Goal: Transaction & Acquisition: Book appointment/travel/reservation

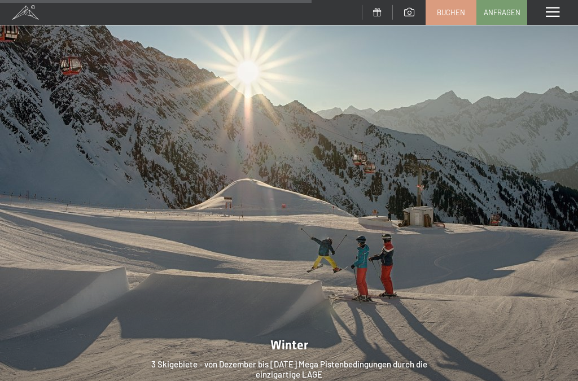
scroll to position [2542, 0]
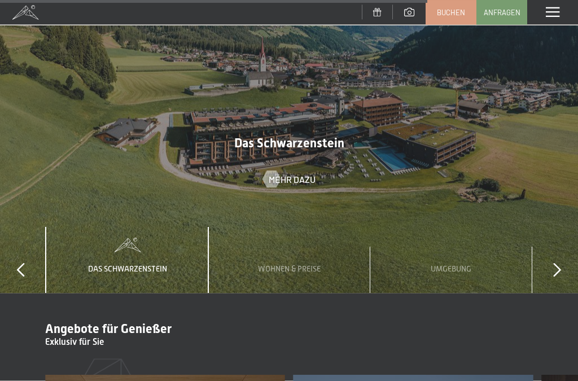
scroll to position [3545, 0]
click at [443, 21] on link "Buchen" at bounding box center [451, 13] width 50 height 24
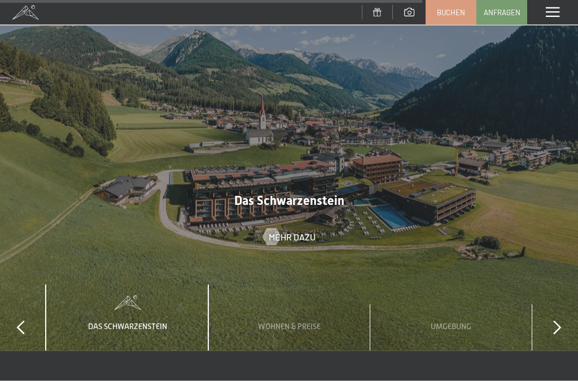
scroll to position [3488, 0]
click at [81, 299] on div "Das Schwarzenstein" at bounding box center [128, 317] width 96 height 66
click at [19, 320] on icon at bounding box center [21, 327] width 8 height 14
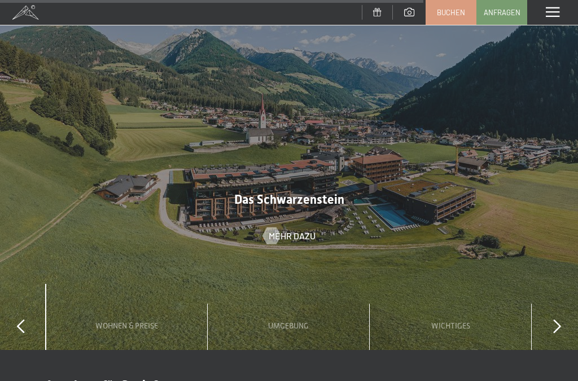
click at [19, 320] on icon at bounding box center [21, 327] width 8 height 14
click at [18, 320] on icon at bounding box center [21, 327] width 8 height 14
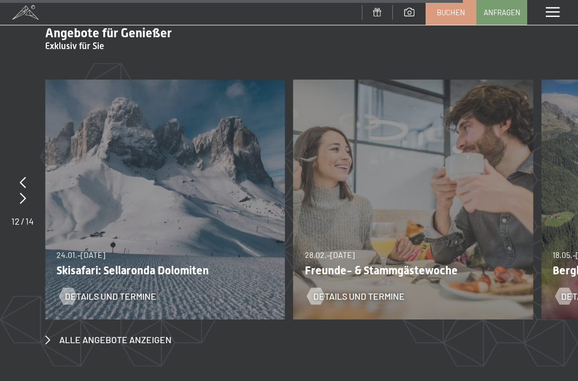
scroll to position [3841, 0]
click at [20, 176] on icon at bounding box center [23, 181] width 6 height 11
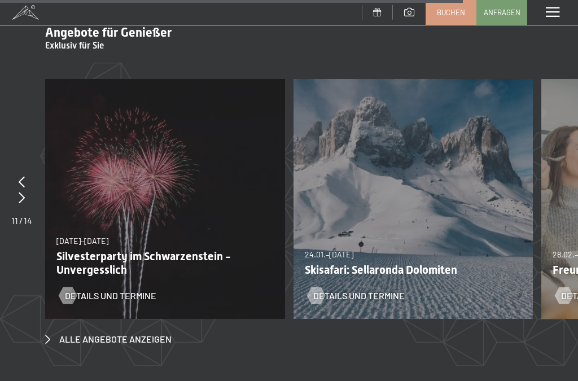
click at [86, 181] on div "26.12.2025–02.01.2026 26.12.2025–02.01.2026 Silvesterparty im Schwarzenstein - …" at bounding box center [165, 199] width 240 height 240
click at [85, 290] on span "Details und Termine" at bounding box center [110, 296] width 91 height 12
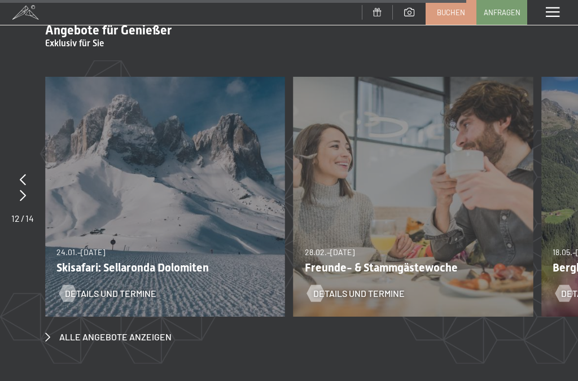
scroll to position [3843, 0]
click at [88, 331] on span "Alle Angebote anzeigen" at bounding box center [115, 337] width 112 height 12
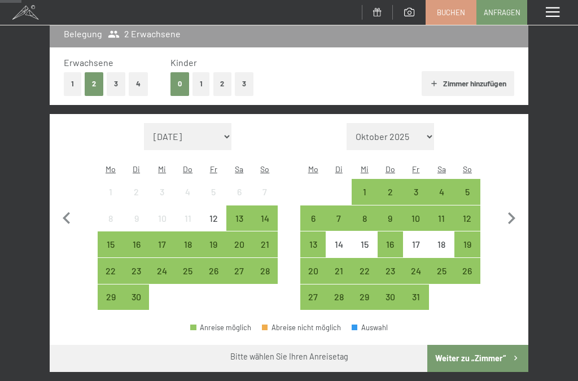
scroll to position [155, 0]
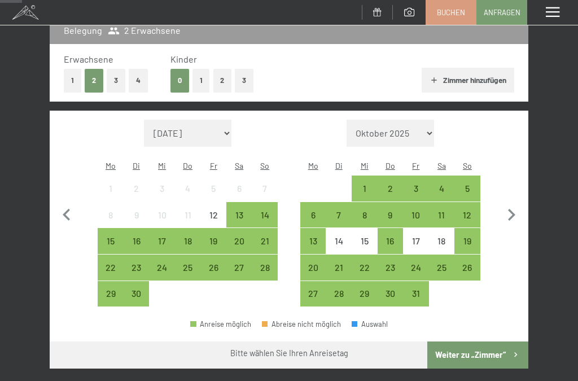
click at [235, 211] on div "13" at bounding box center [240, 223] width 24 height 24
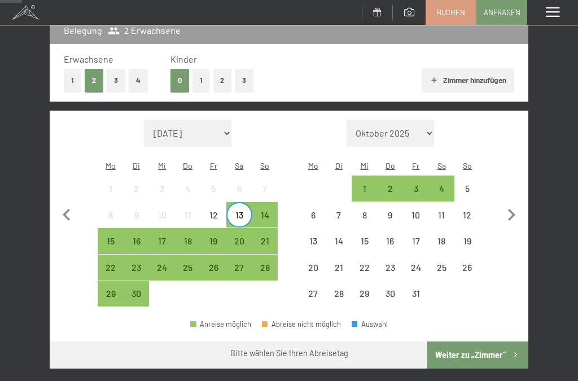
click at [136, 237] on div "16" at bounding box center [137, 249] width 24 height 24
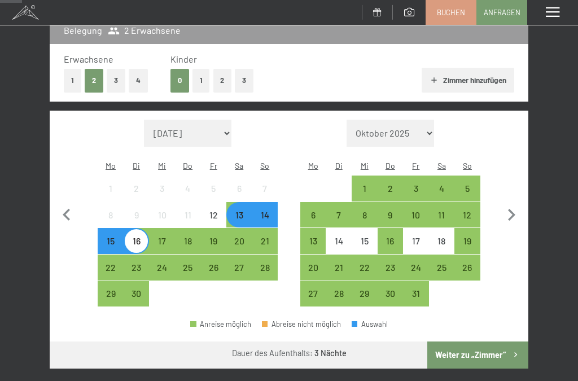
click at [448, 342] on button "Weiter zu „Zimmer“" at bounding box center [477, 355] width 101 height 27
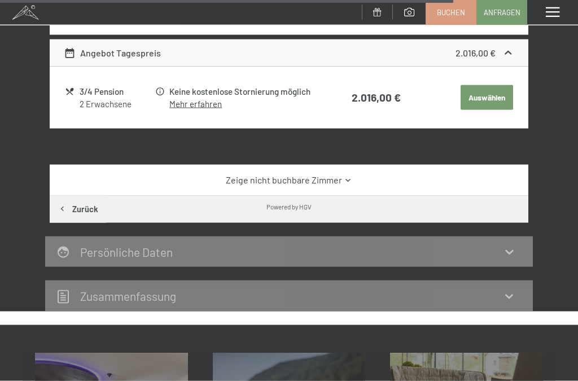
scroll to position [2199, 0]
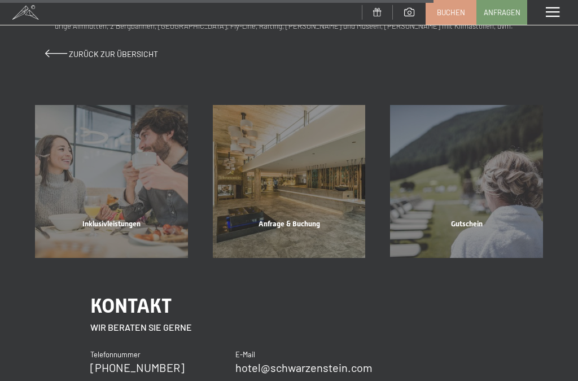
scroll to position [944, 0]
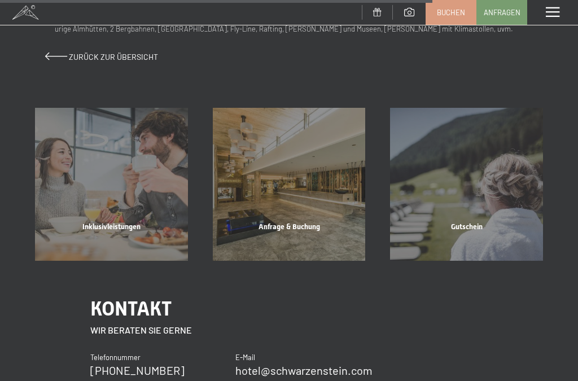
click at [237, 222] on div "Anfrage & Buchung" at bounding box center [289, 241] width 178 height 38
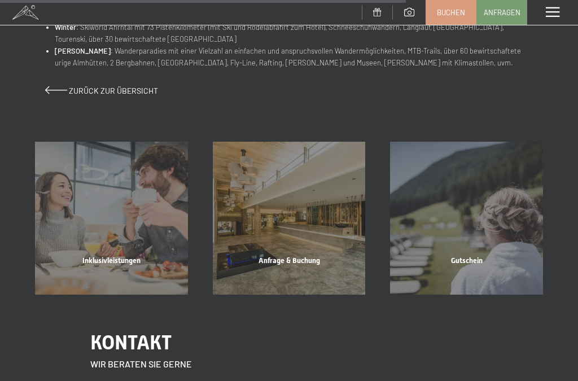
scroll to position [894, 0]
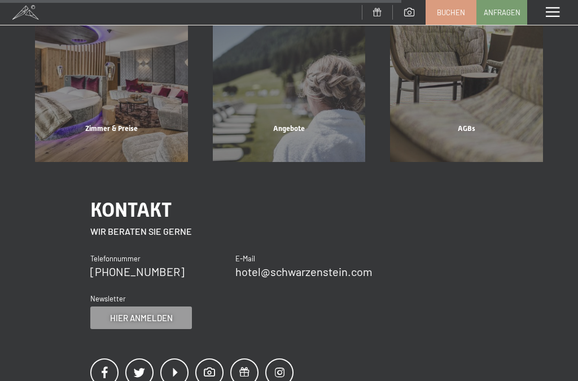
scroll to position [633, 0]
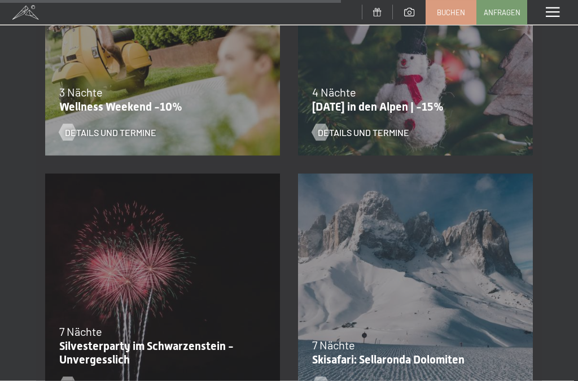
scroll to position [1332, 0]
click at [342, 126] on span "Details und Termine" at bounding box center [363, 132] width 91 height 12
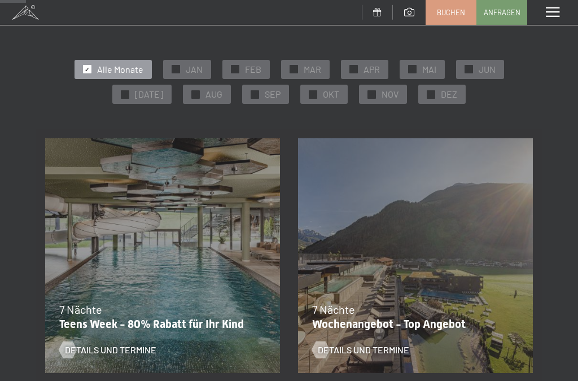
scroll to position [91, 0]
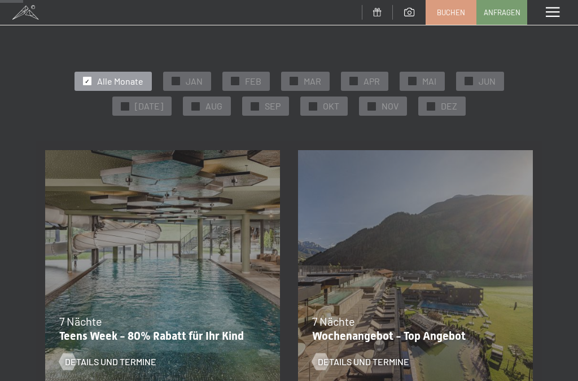
click at [107, 78] on span "Alle Monate" at bounding box center [120, 81] width 46 height 12
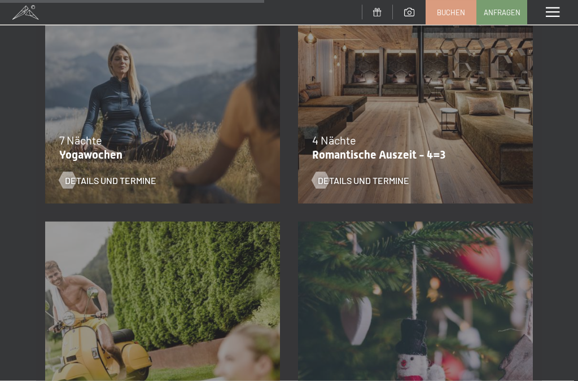
scroll to position [1032, 0]
click at [318, 180] on div at bounding box center [321, 180] width 10 height 17
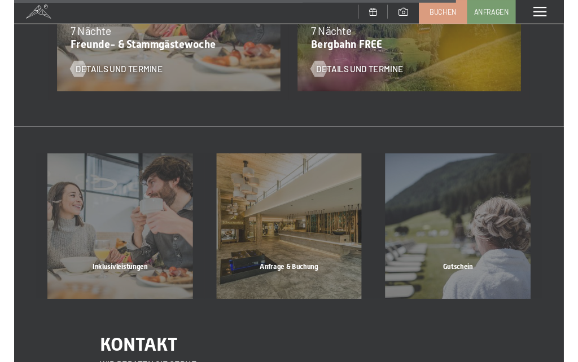
scroll to position [1895, 0]
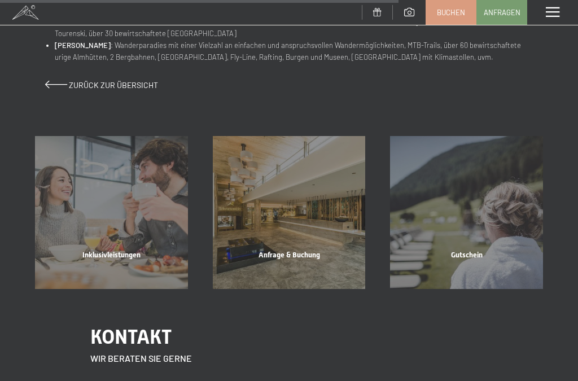
scroll to position [836, 0]
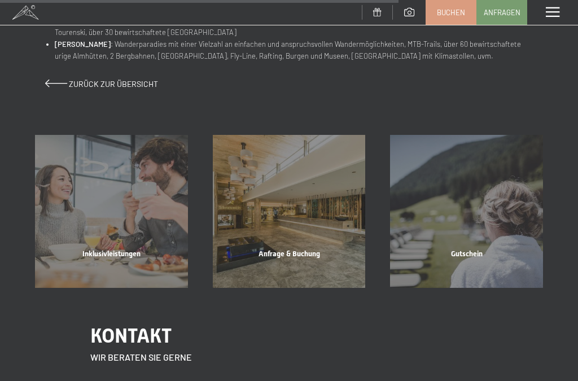
click at [251, 178] on div "Anfrage & Buchung Mehr erfahren" at bounding box center [289, 211] width 178 height 153
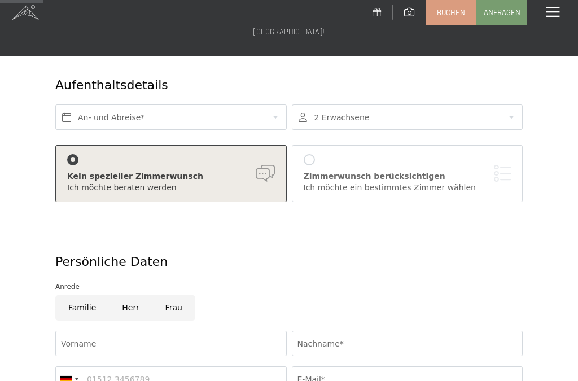
scroll to position [28, 0]
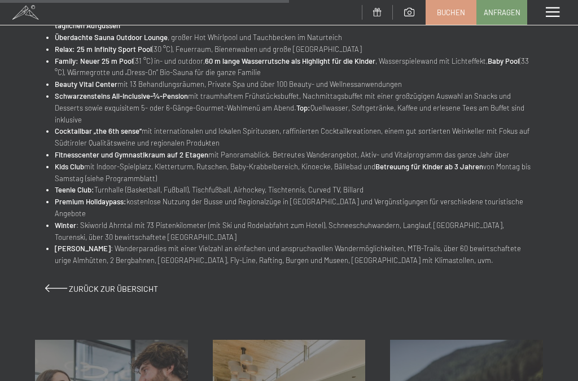
scroll to position [592, 0]
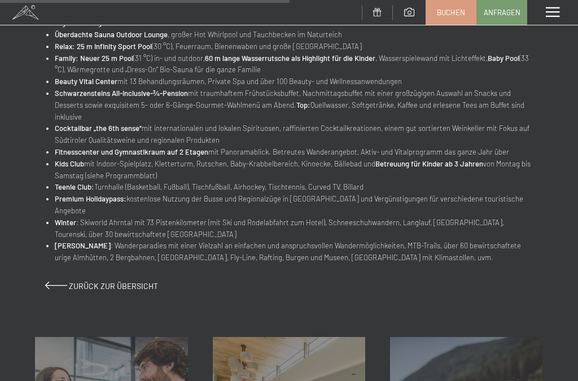
click at [444, 3] on link "Buchen" at bounding box center [451, 13] width 50 height 24
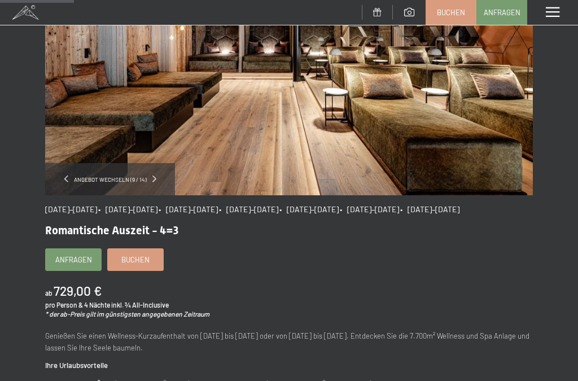
scroll to position [152, 0]
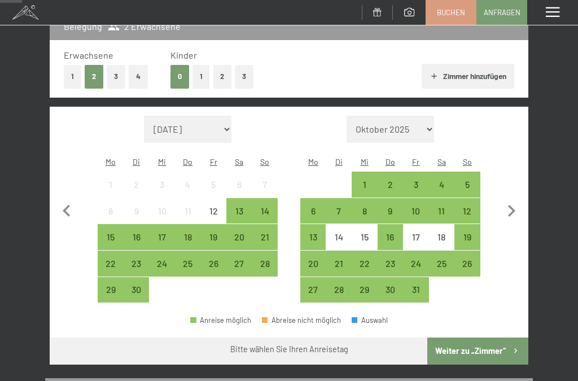
scroll to position [167, 0]
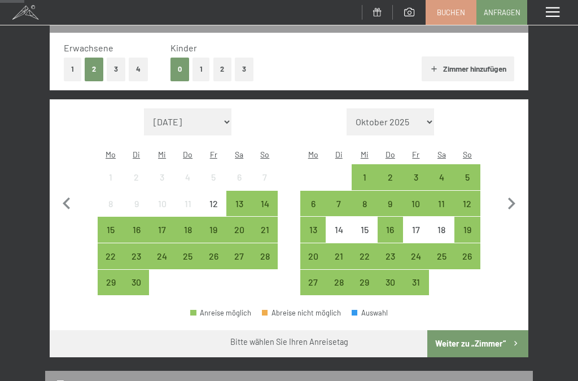
click at [522, 196] on icon "button" at bounding box center [512, 204] width 24 height 24
select select "[DATE]"
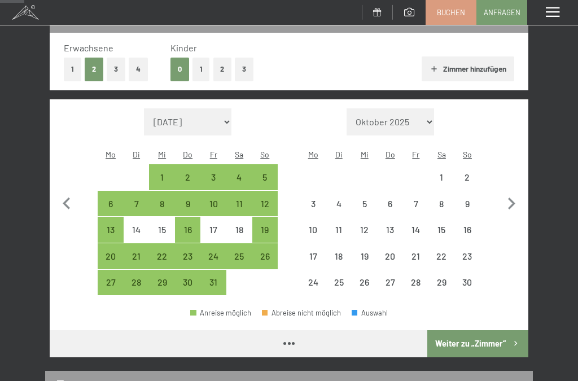
select select "[DATE]"
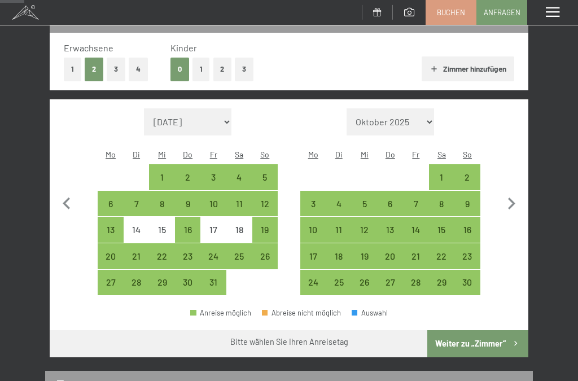
click at [519, 199] on icon "button" at bounding box center [512, 204] width 24 height 24
select select "[DATE]"
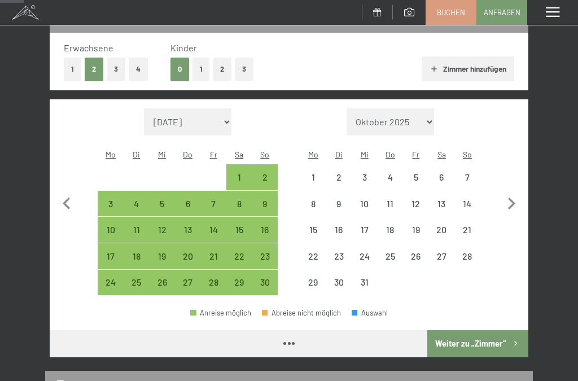
select select "[DATE]"
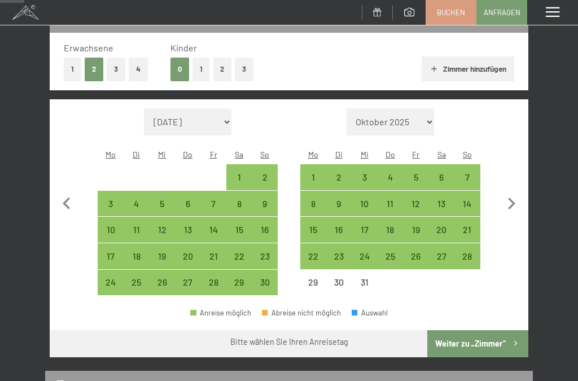
click at [522, 194] on icon "button" at bounding box center [512, 204] width 24 height 24
select select "[DATE]"
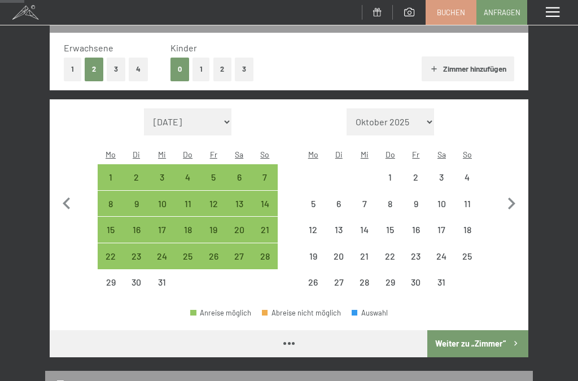
select select "[DATE]"
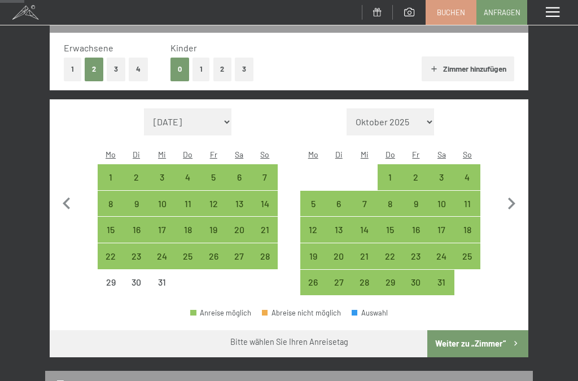
click at [139, 252] on div "23" at bounding box center [137, 264] width 24 height 24
select select "[DATE]"
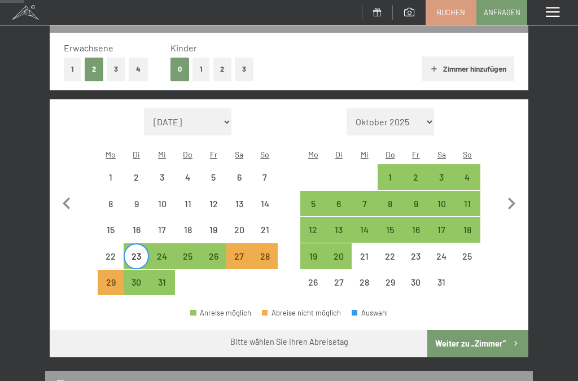
click at [139, 244] on div "23" at bounding box center [137, 256] width 24 height 24
select select "[DATE]"
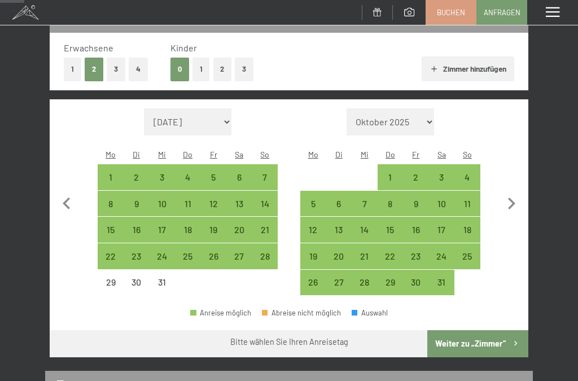
click at [266, 229] on span "Einwilligung Marketing*" at bounding box center [227, 223] width 93 height 11
click at [175, 229] on input "Einwilligung Marketing*" at bounding box center [169, 223] width 11 height 11
checkbox input "false"
click at [140, 252] on div "23" at bounding box center [137, 264] width 24 height 24
select select "[DATE]"
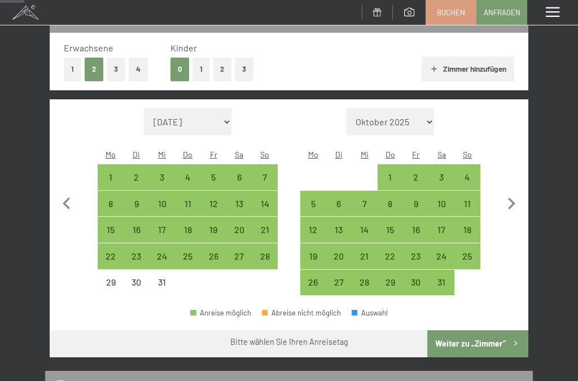
select select "[DATE]"
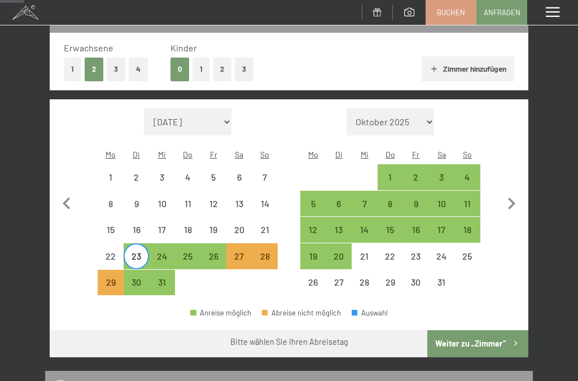
click at [171, 278] on div "31" at bounding box center [162, 290] width 24 height 24
select select "[DATE]"
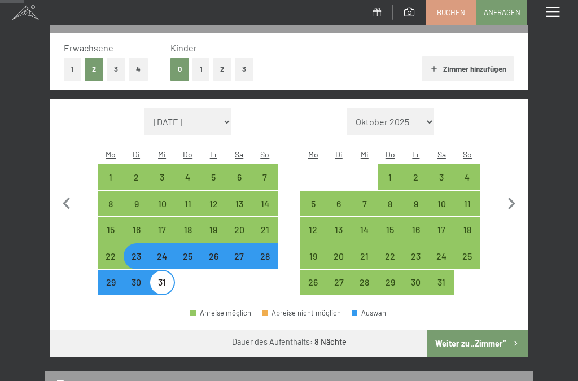
click at [415, 173] on div "2" at bounding box center [416, 185] width 24 height 24
select select "[DATE]"
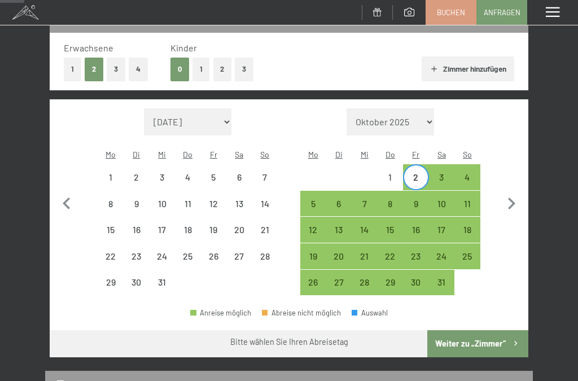
click at [136, 252] on div "23" at bounding box center [137, 264] width 24 height 24
select select "[DATE]"
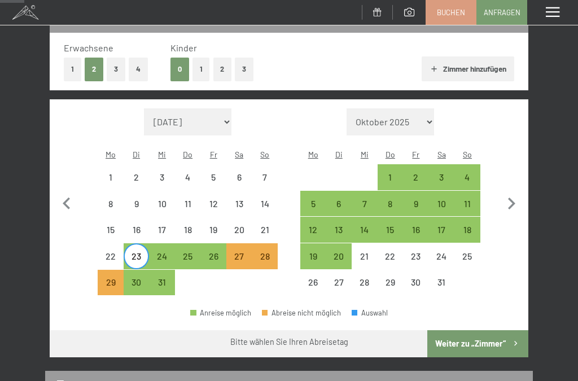
click at [416, 173] on div "2" at bounding box center [416, 185] width 24 height 24
select select "[DATE]"
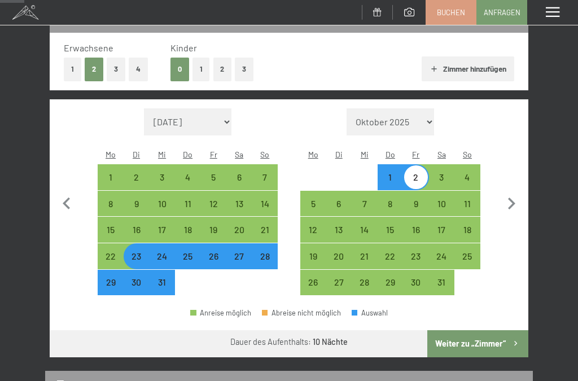
click at [449, 330] on button "Weiter zu „Zimmer“" at bounding box center [477, 343] width 101 height 27
select select "[DATE]"
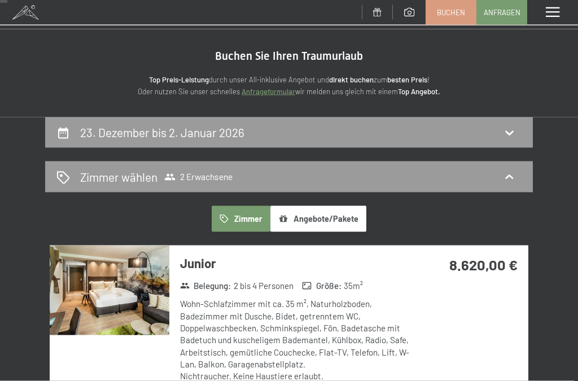
scroll to position [0, 0]
